Goal: Navigation & Orientation: Find specific page/section

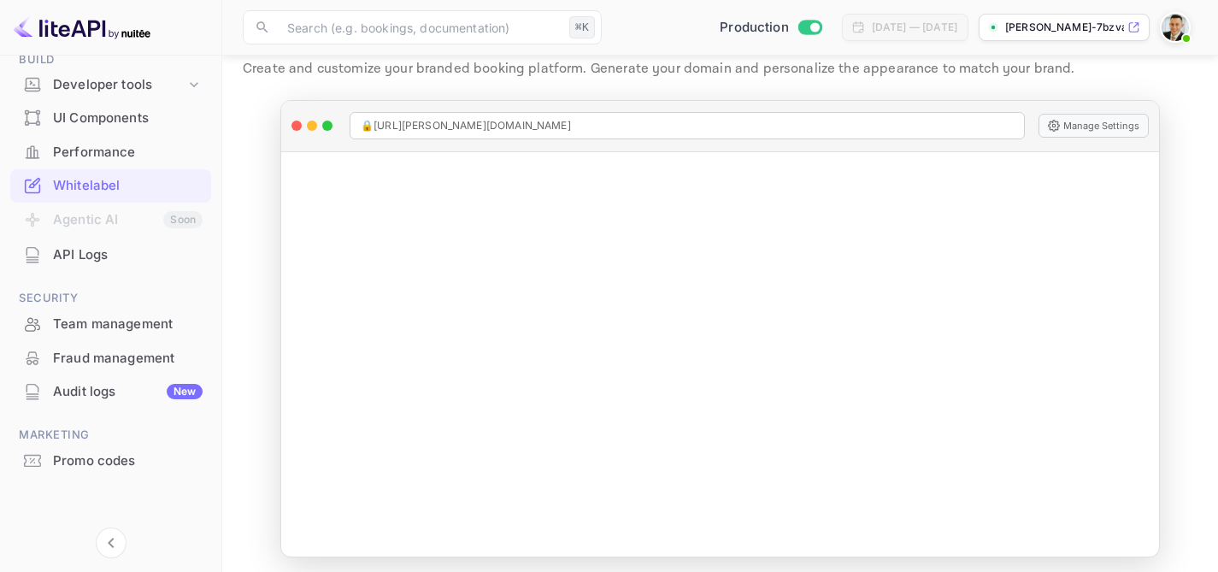
scroll to position [61, 0]
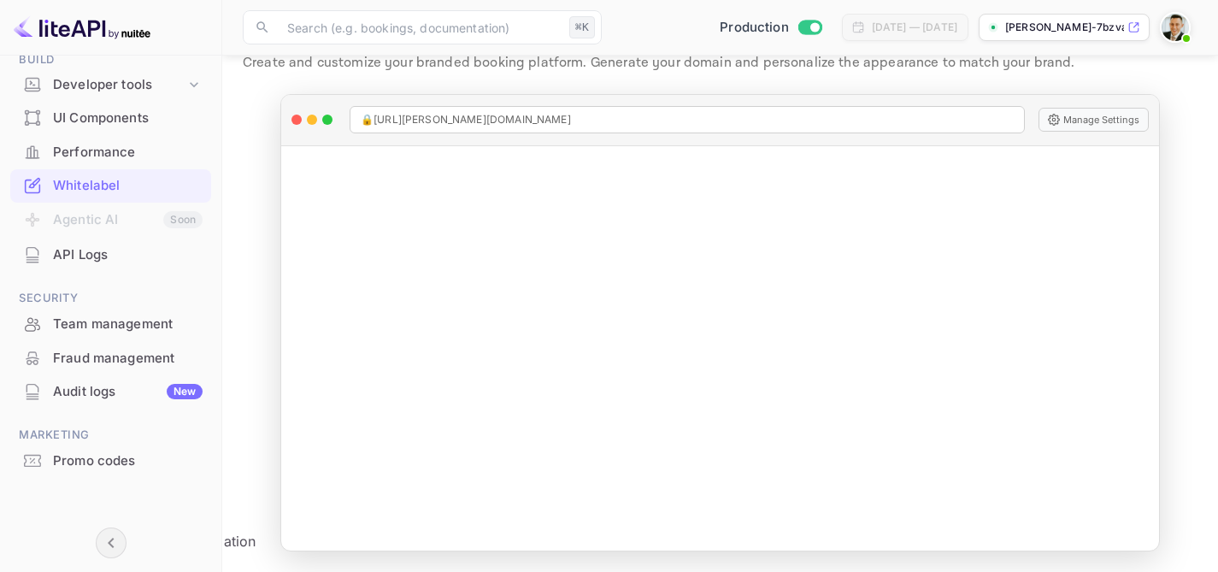
click at [108, 544] on icon "Collapse navigation" at bounding box center [111, 542] width 21 height 21
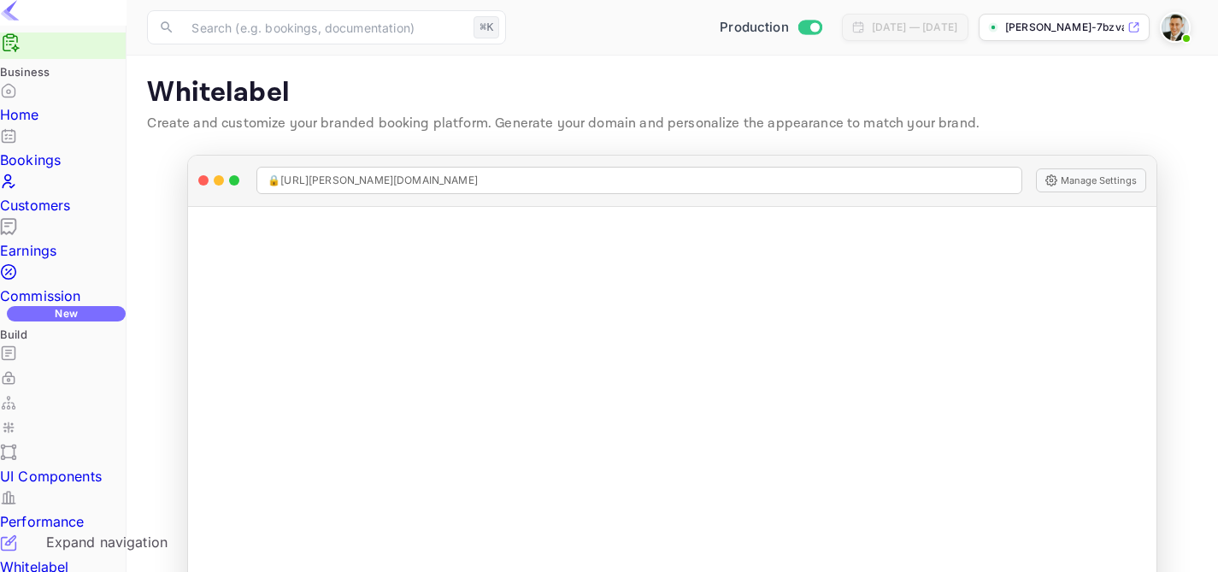
scroll to position [0, 0]
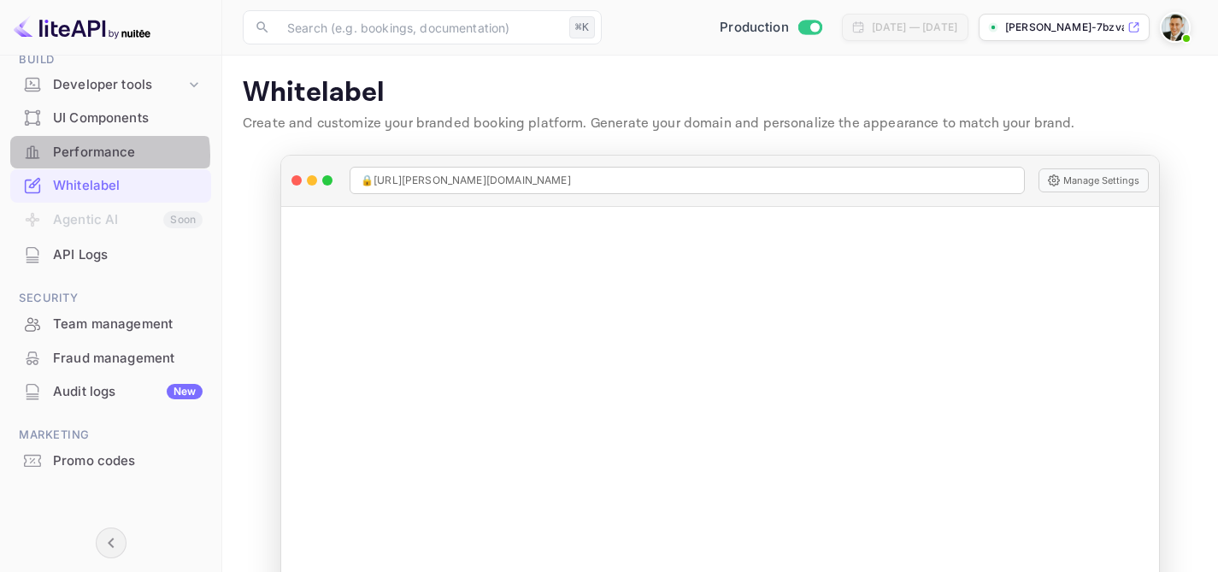
click at [99, 155] on div "Performance" at bounding box center [128, 153] width 150 height 20
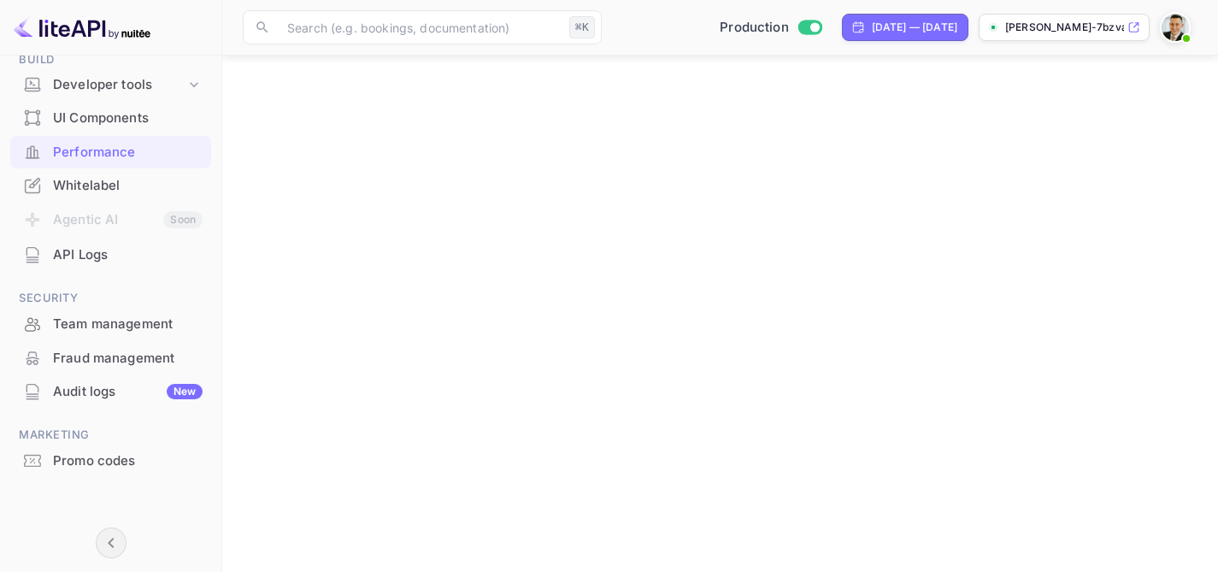
scroll to position [322, 0]
click at [115, 117] on div "UI Components" at bounding box center [128, 119] width 150 height 20
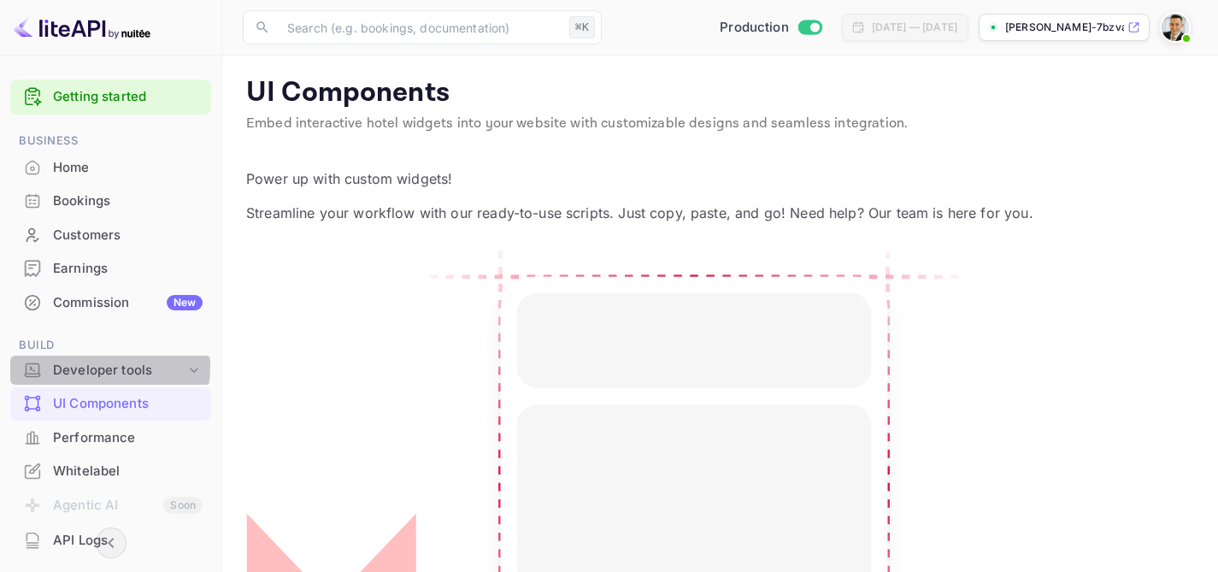
click at [100, 367] on div "Developer tools" at bounding box center [119, 371] width 132 height 20
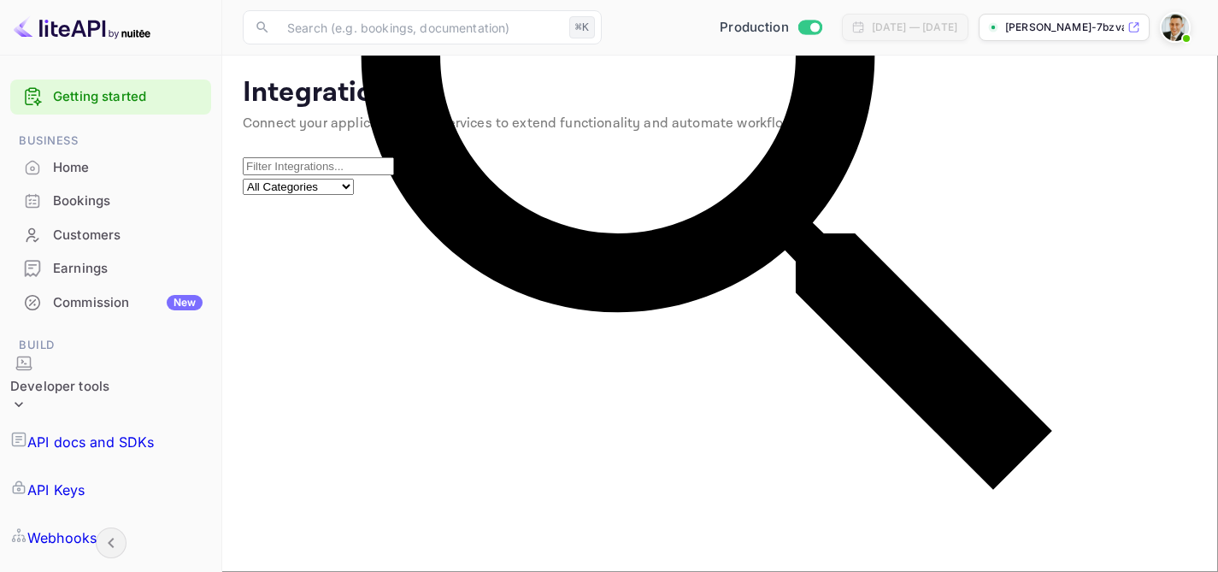
click at [354, 182] on select "All Categories Developer Tools Travel Services Payment Systems AI & Automation" at bounding box center [298, 187] width 111 height 16
select select "AI & Automation"
click at [354, 179] on select "All Categories Developer Tools Travel Services Payment Systems AI & Automation" at bounding box center [298, 187] width 111 height 16
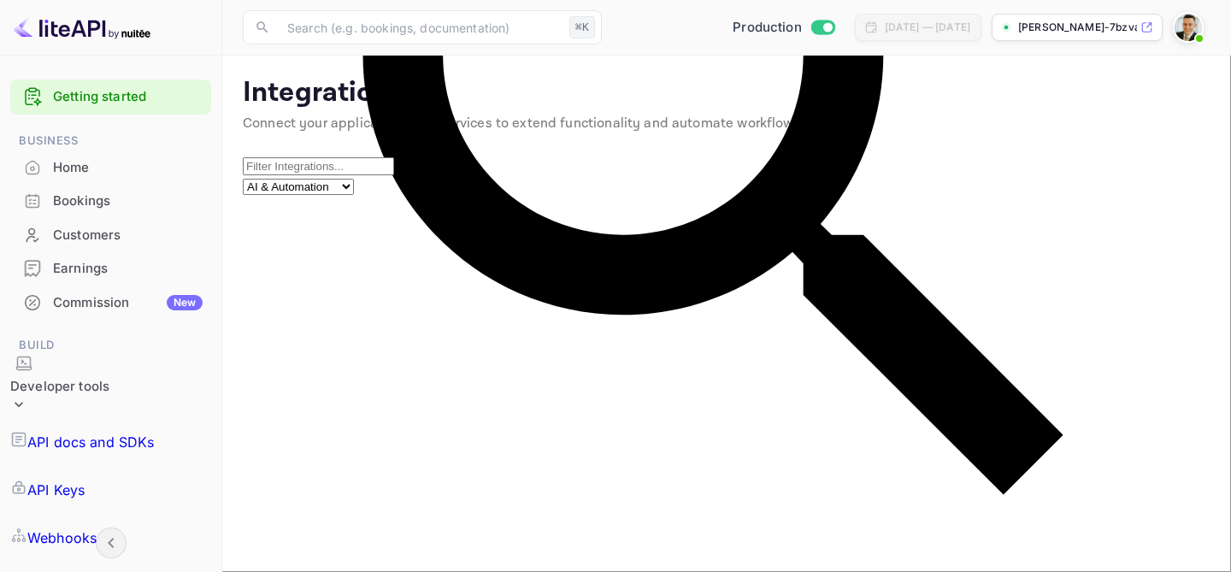
click at [85, 169] on div "Home" at bounding box center [128, 168] width 150 height 20
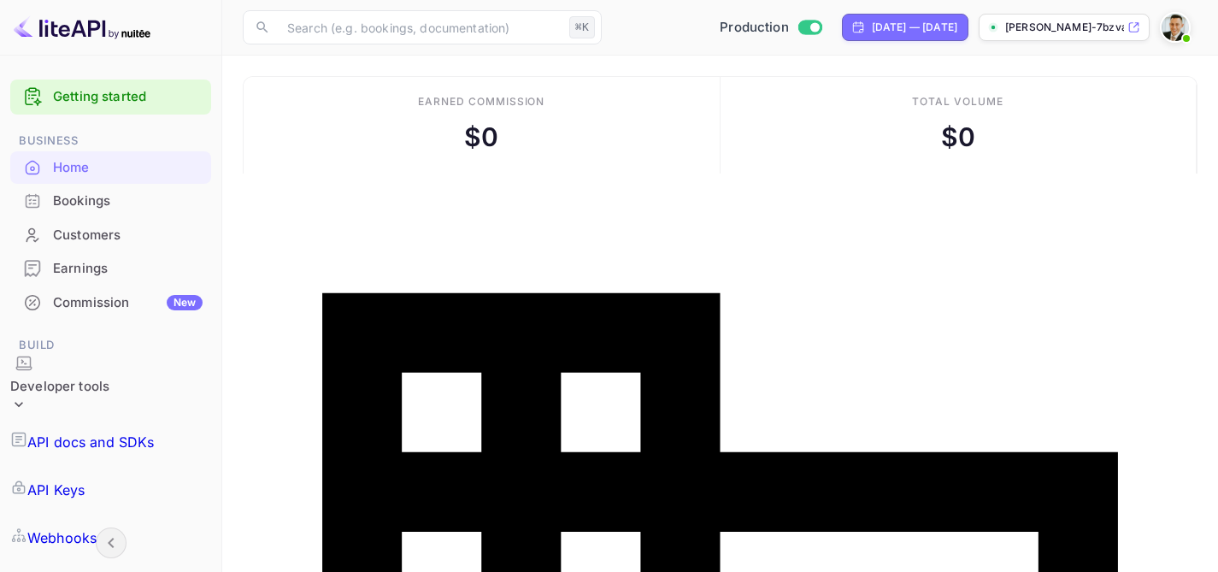
scroll to position [265, 295]
click at [415, 25] on input "text" at bounding box center [419, 27] width 285 height 34
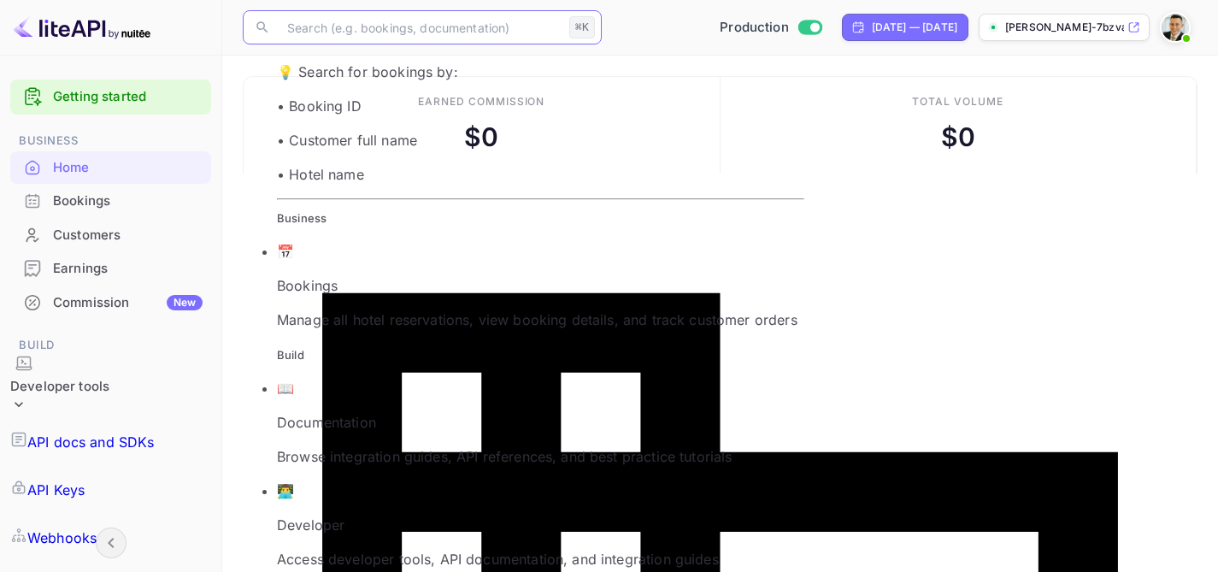
scroll to position [174, 0]
click at [761, 116] on div "Total volume $ 0" at bounding box center [958, 125] width 477 height 97
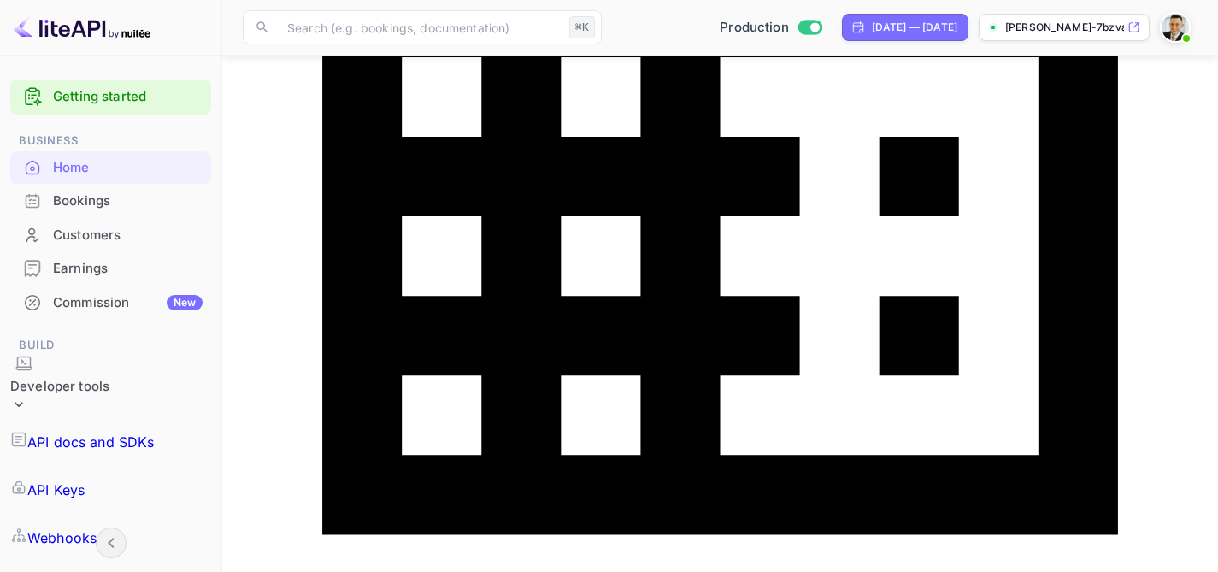
scroll to position [0, 0]
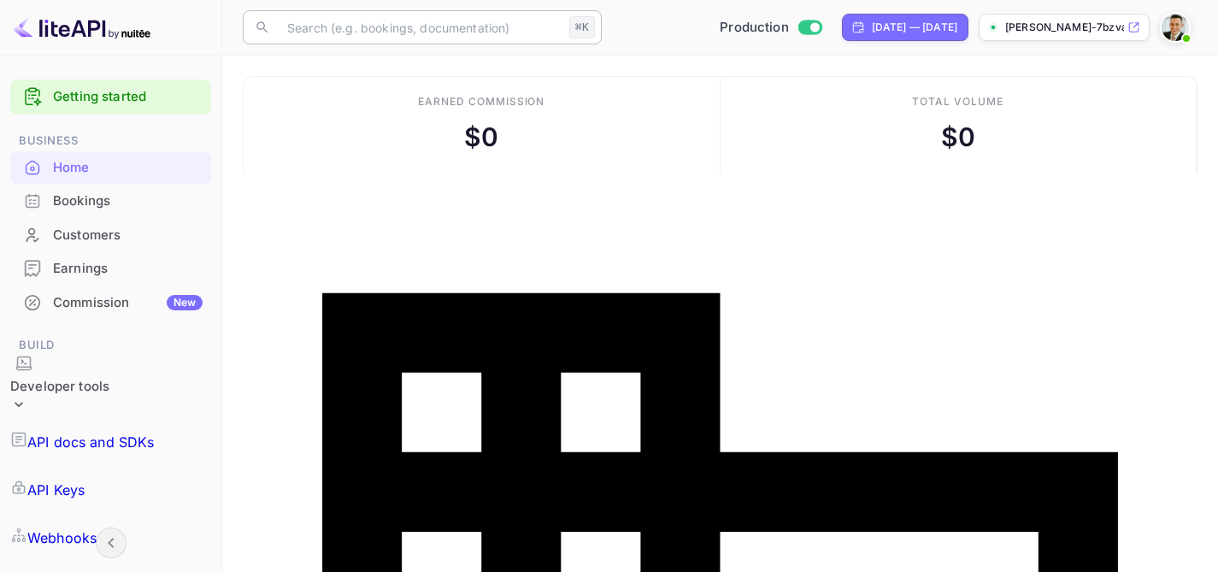
click at [365, 28] on input "text" at bounding box center [419, 27] width 285 height 34
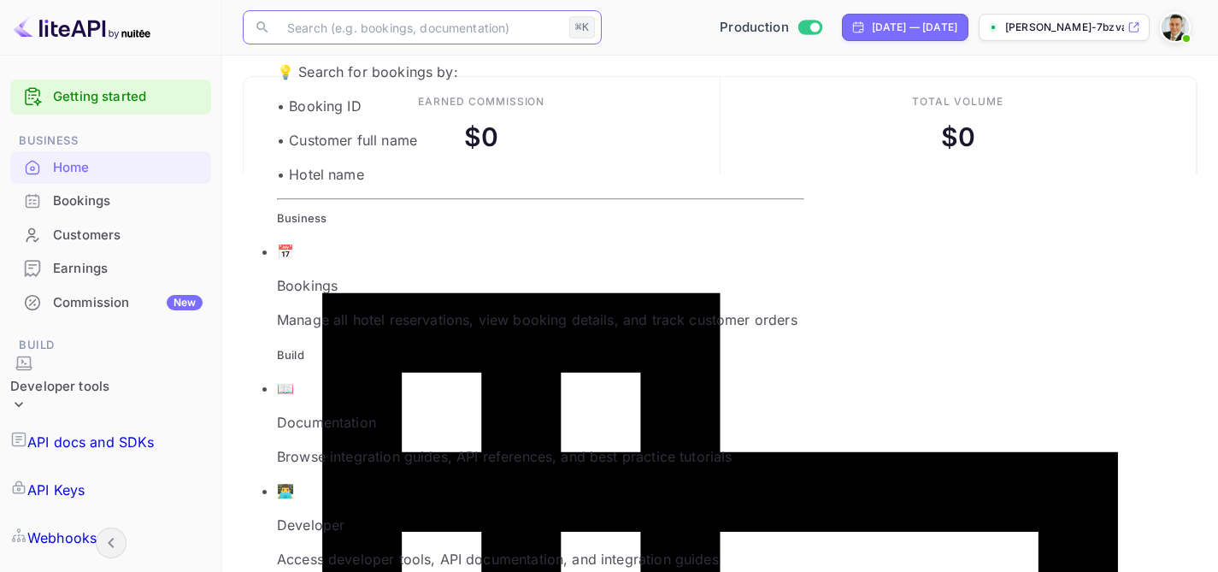
paste input "XML sitemap"
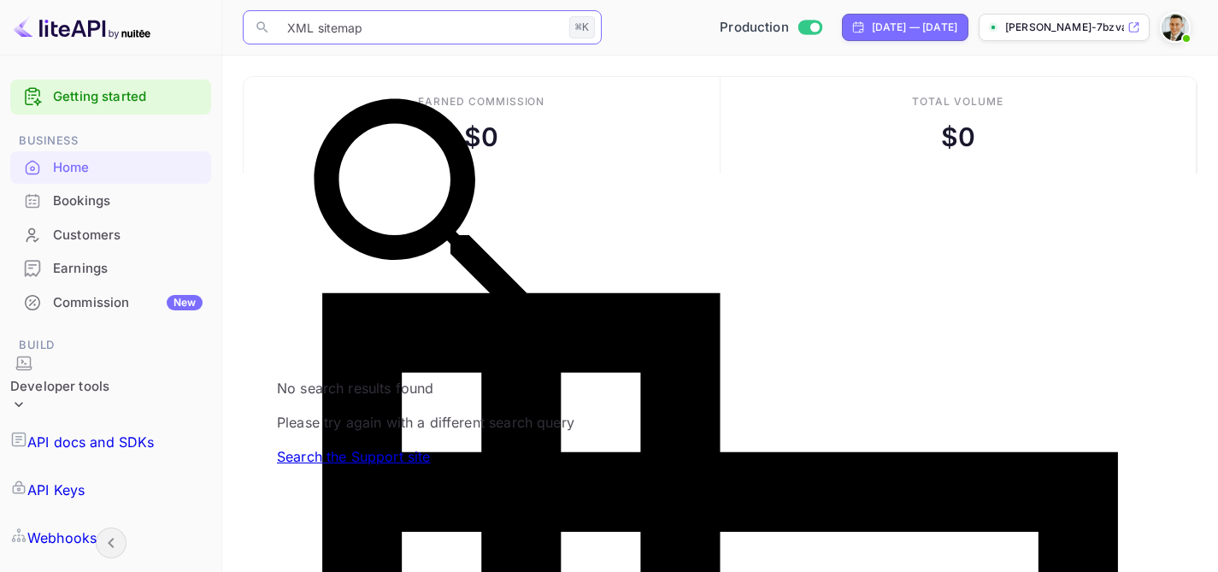
click at [377, 32] on input "XML sitemap" at bounding box center [419, 27] width 285 height 34
paste input "robots.txt"
type input "robots.txt"
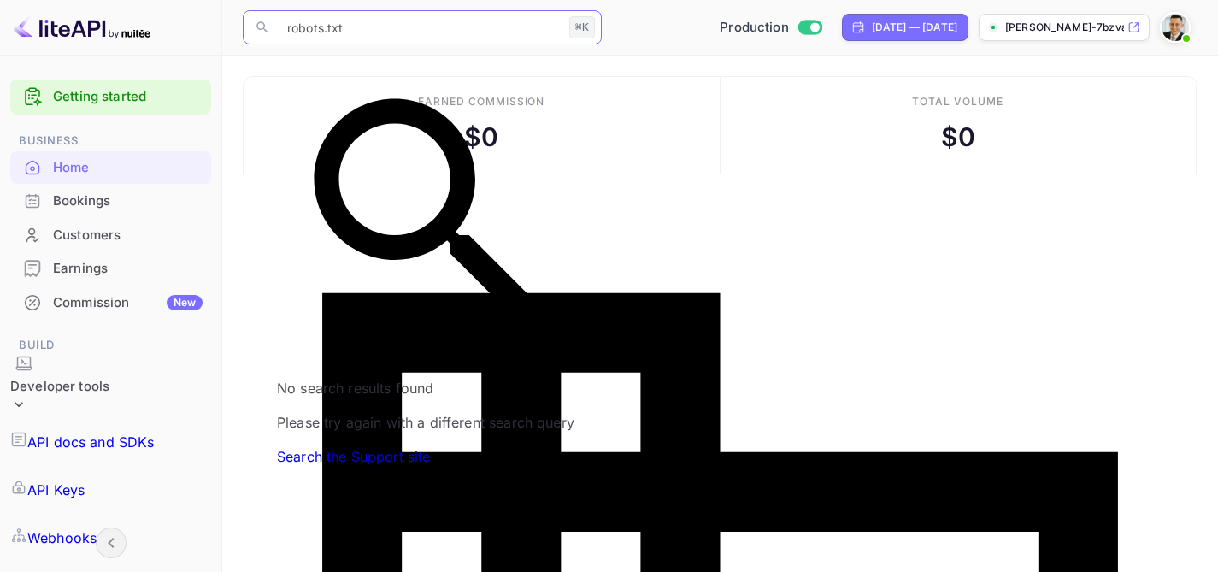
click at [710, 134] on div "Earned commission $ 0" at bounding box center [482, 125] width 477 height 97
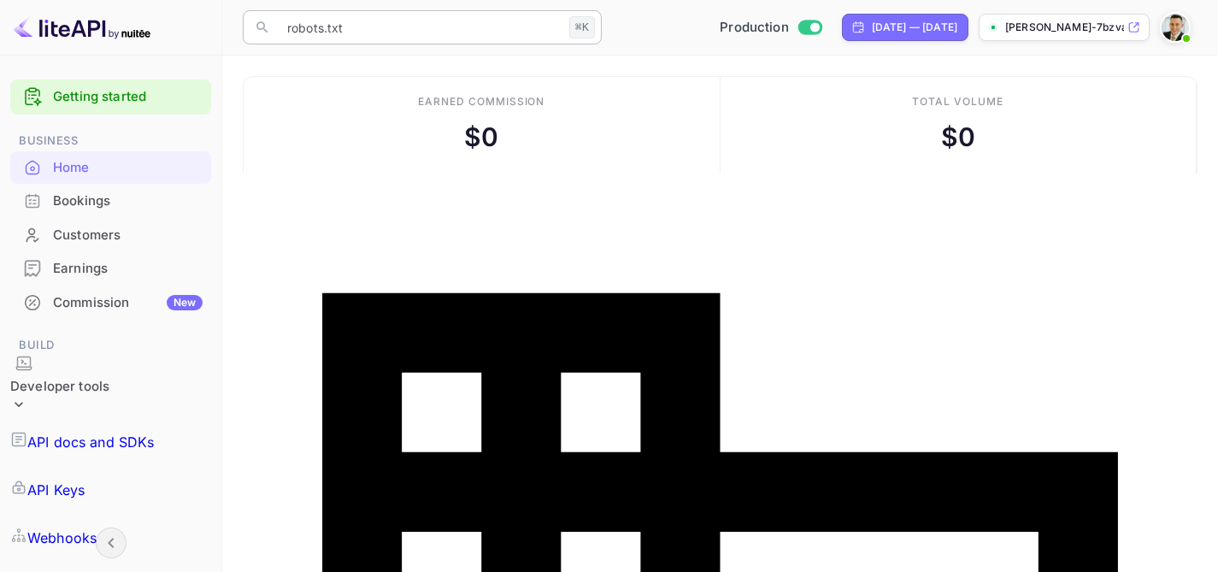
click at [462, 32] on input "robots.txt" at bounding box center [419, 27] width 285 height 34
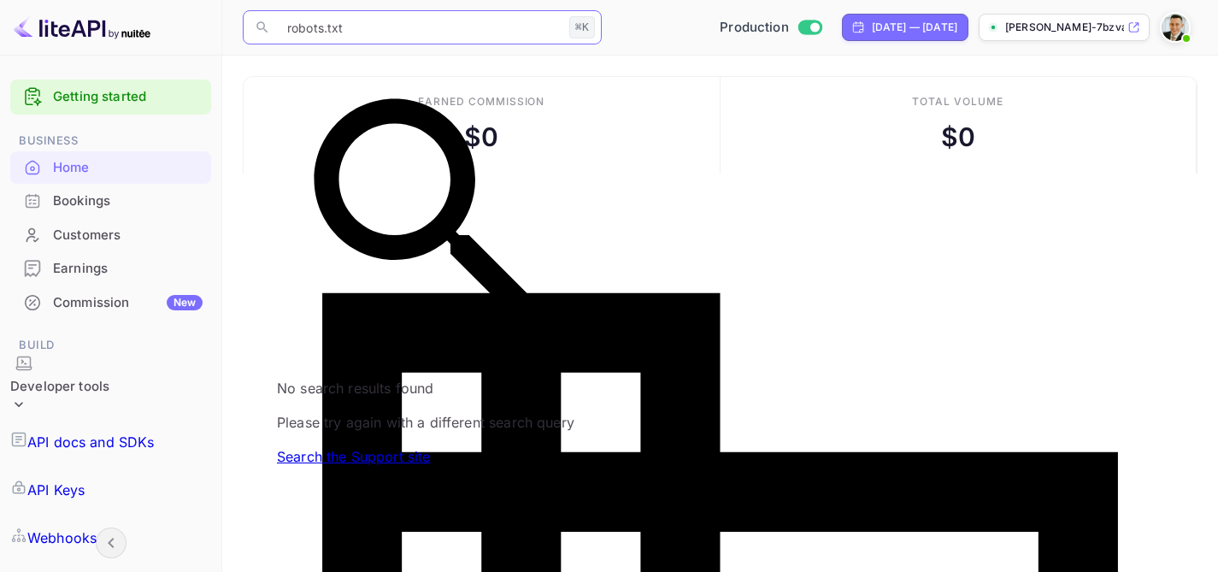
click at [462, 32] on input "robots.txt" at bounding box center [419, 27] width 285 height 34
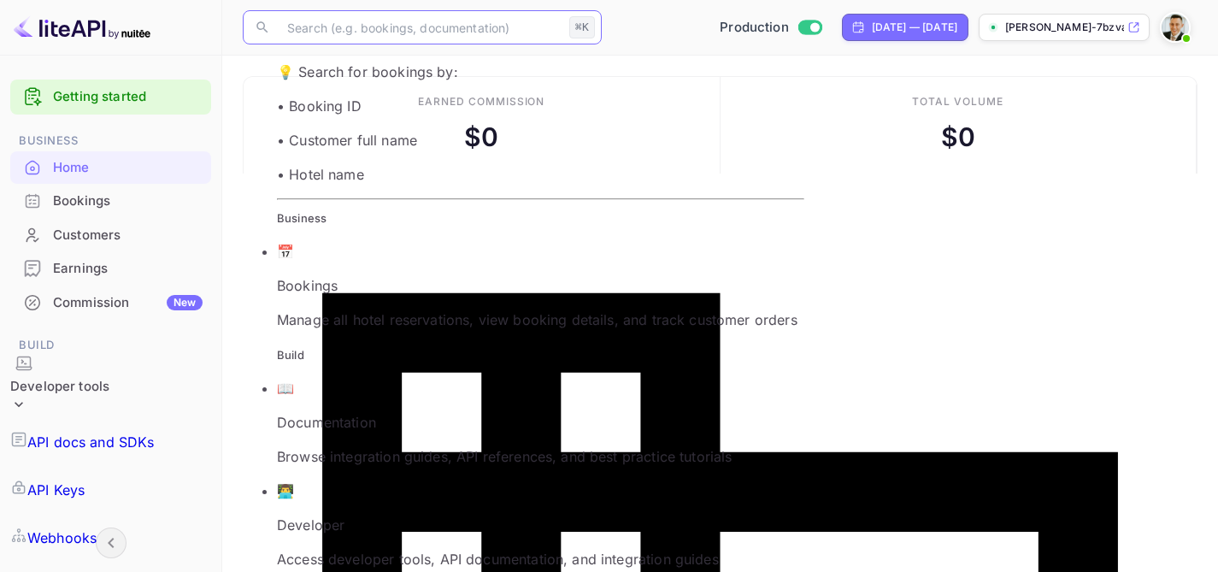
click at [640, 20] on div "Production [DATE] — [DATE] [PERSON_NAME]-7bzva.[PERSON_NAME]..." at bounding box center [903, 27] width 589 height 31
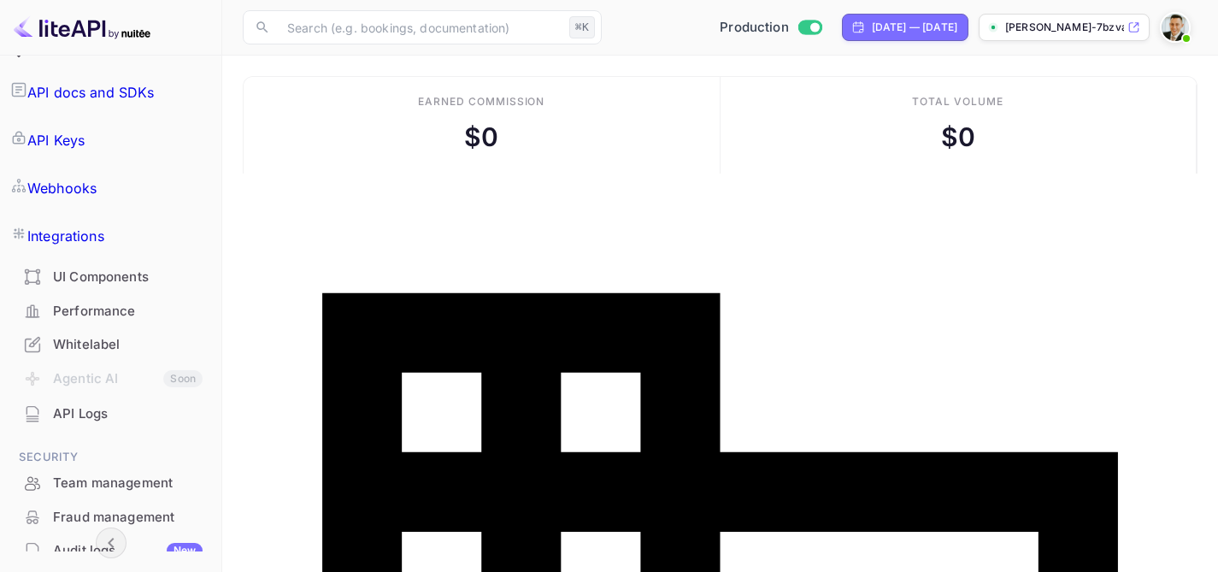
scroll to position [268, 0]
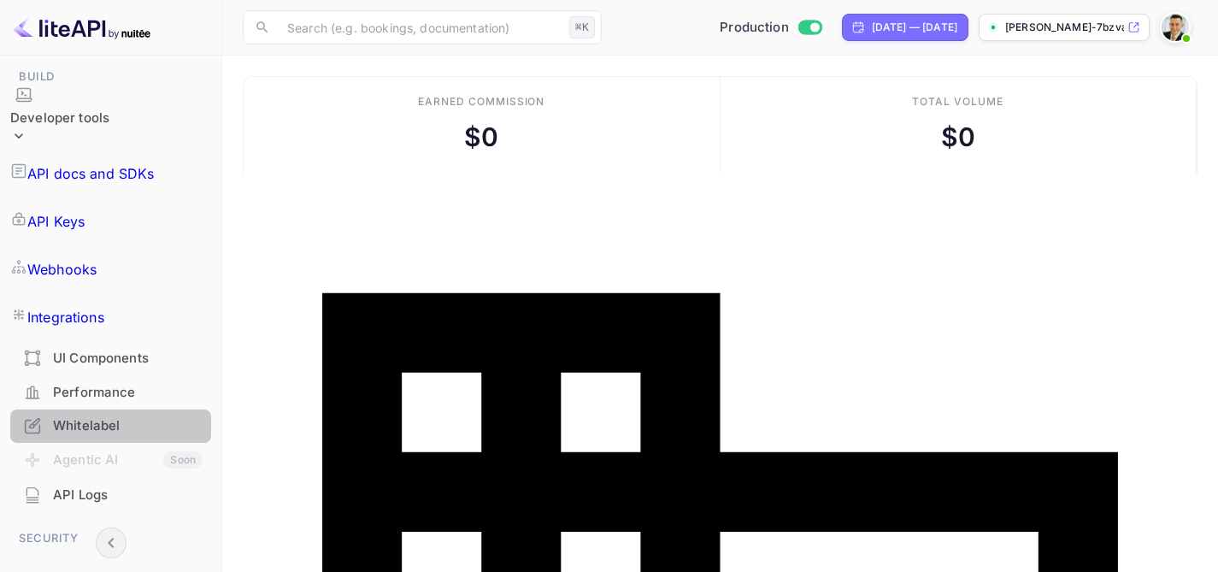
click at [112, 416] on div "Whitelabel" at bounding box center [128, 426] width 150 height 20
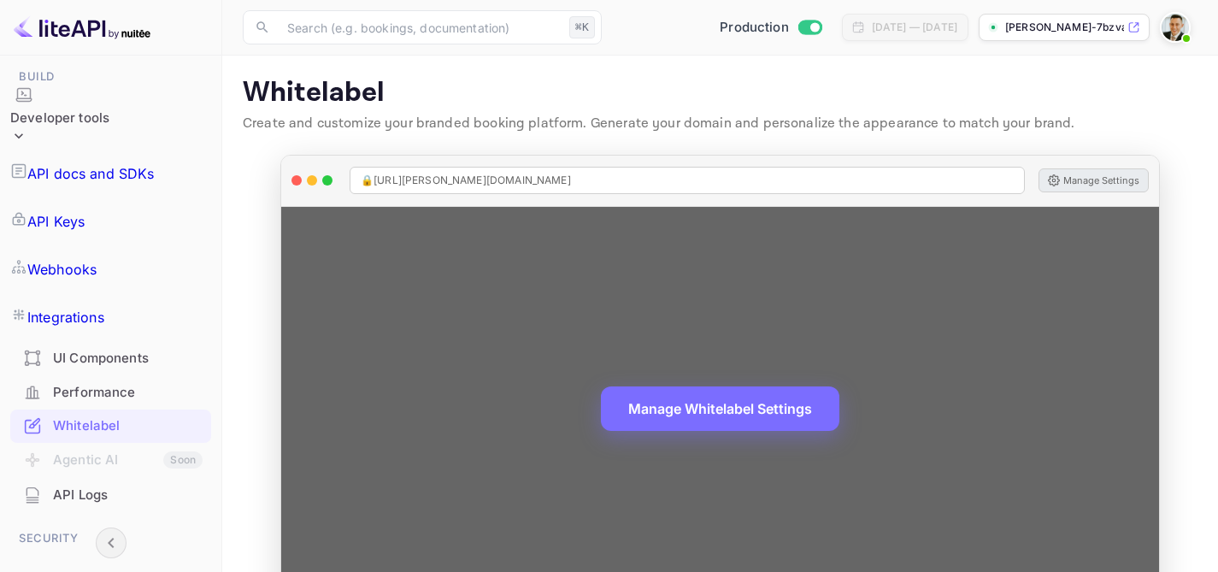
click at [1086, 173] on button "Manage Settings" at bounding box center [1093, 180] width 110 height 24
